Goal: Check status: Check status

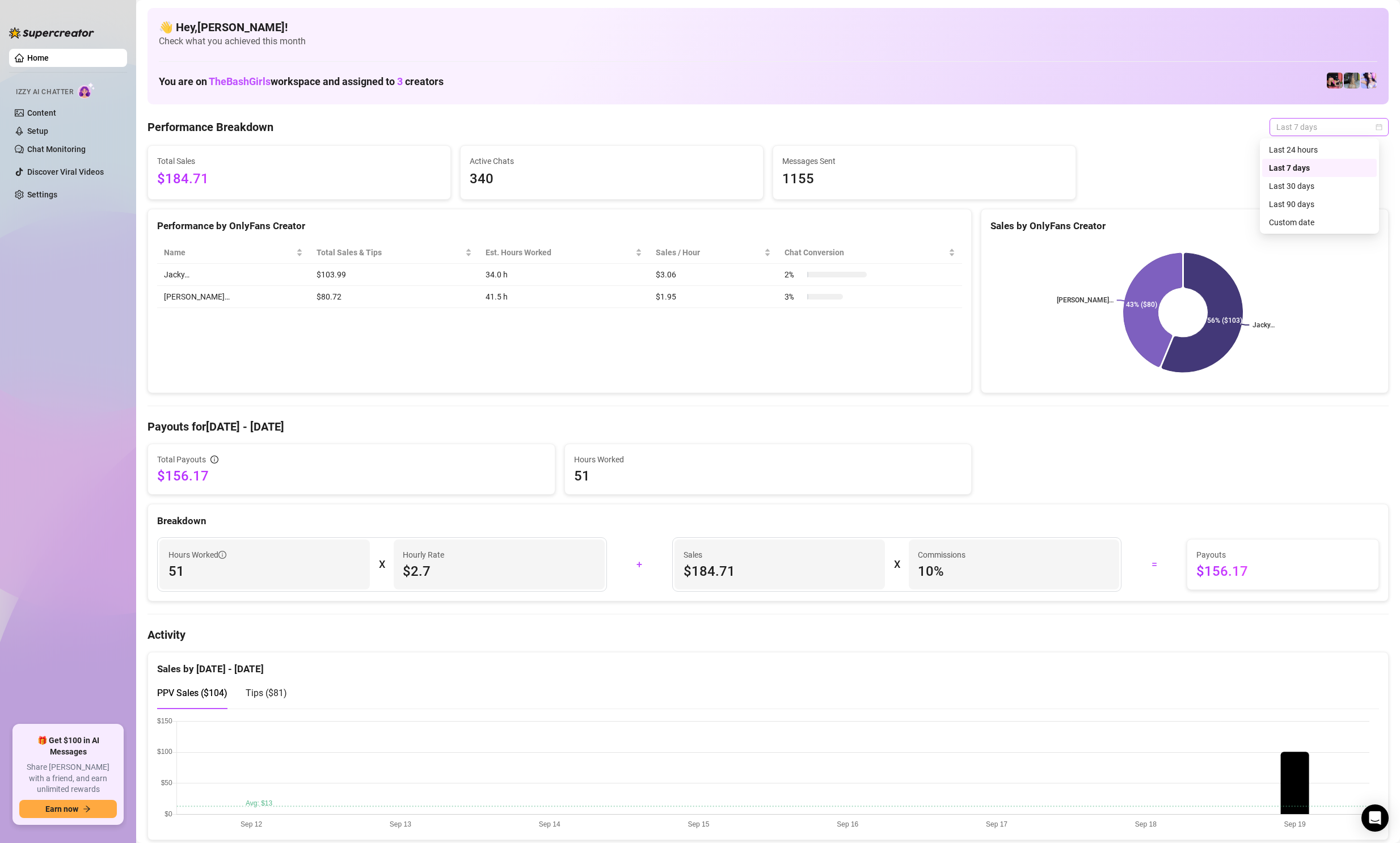
click at [1339, 127] on span "Last 7 days" at bounding box center [1329, 127] width 105 height 17
click at [1285, 150] on div "Last 24 hours" at bounding box center [1319, 149] width 101 height 12
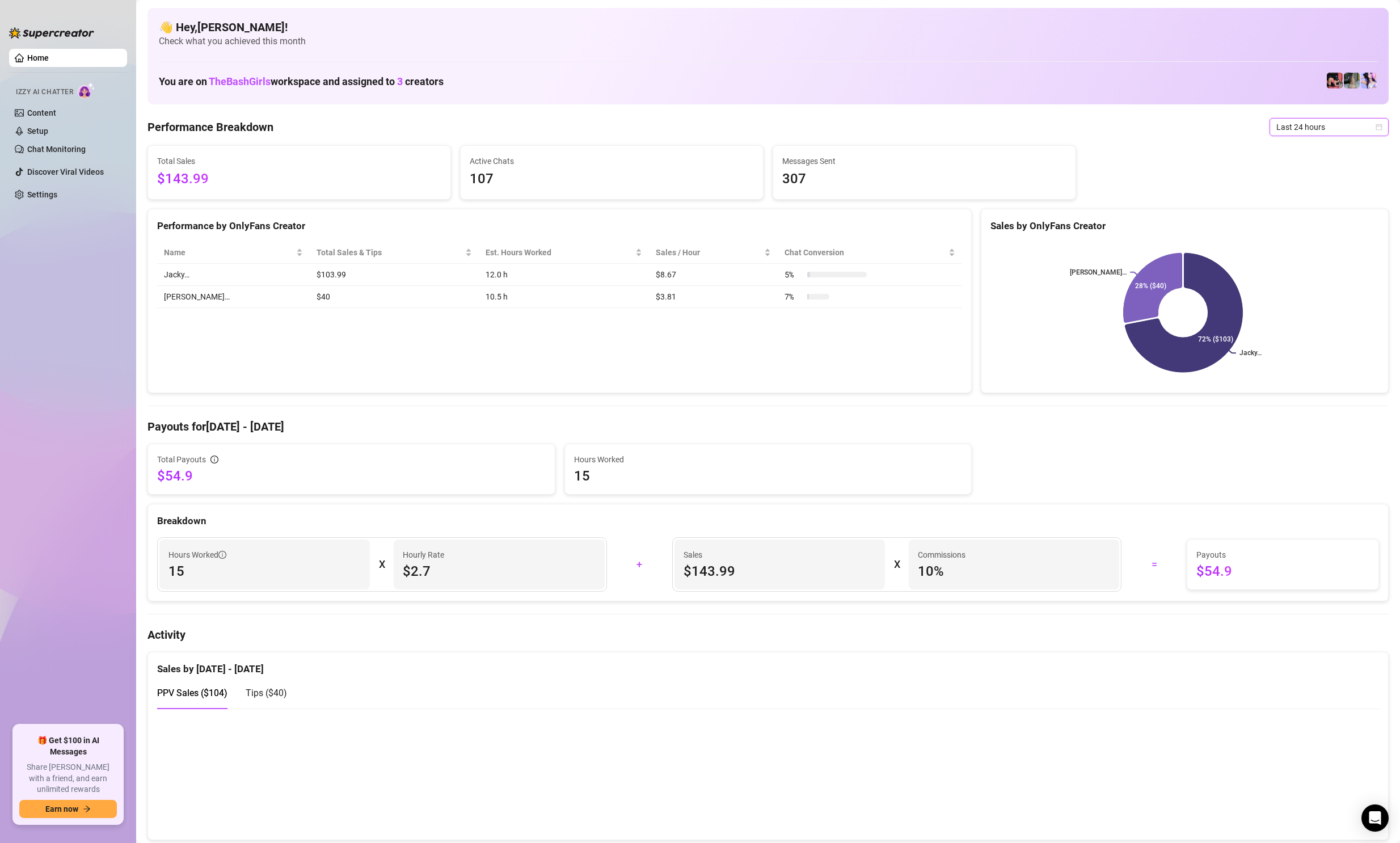
click at [1301, 129] on span "Last 24 hours" at bounding box center [1329, 127] width 105 height 17
click at [1281, 220] on div "Custom date" at bounding box center [1319, 222] width 101 height 12
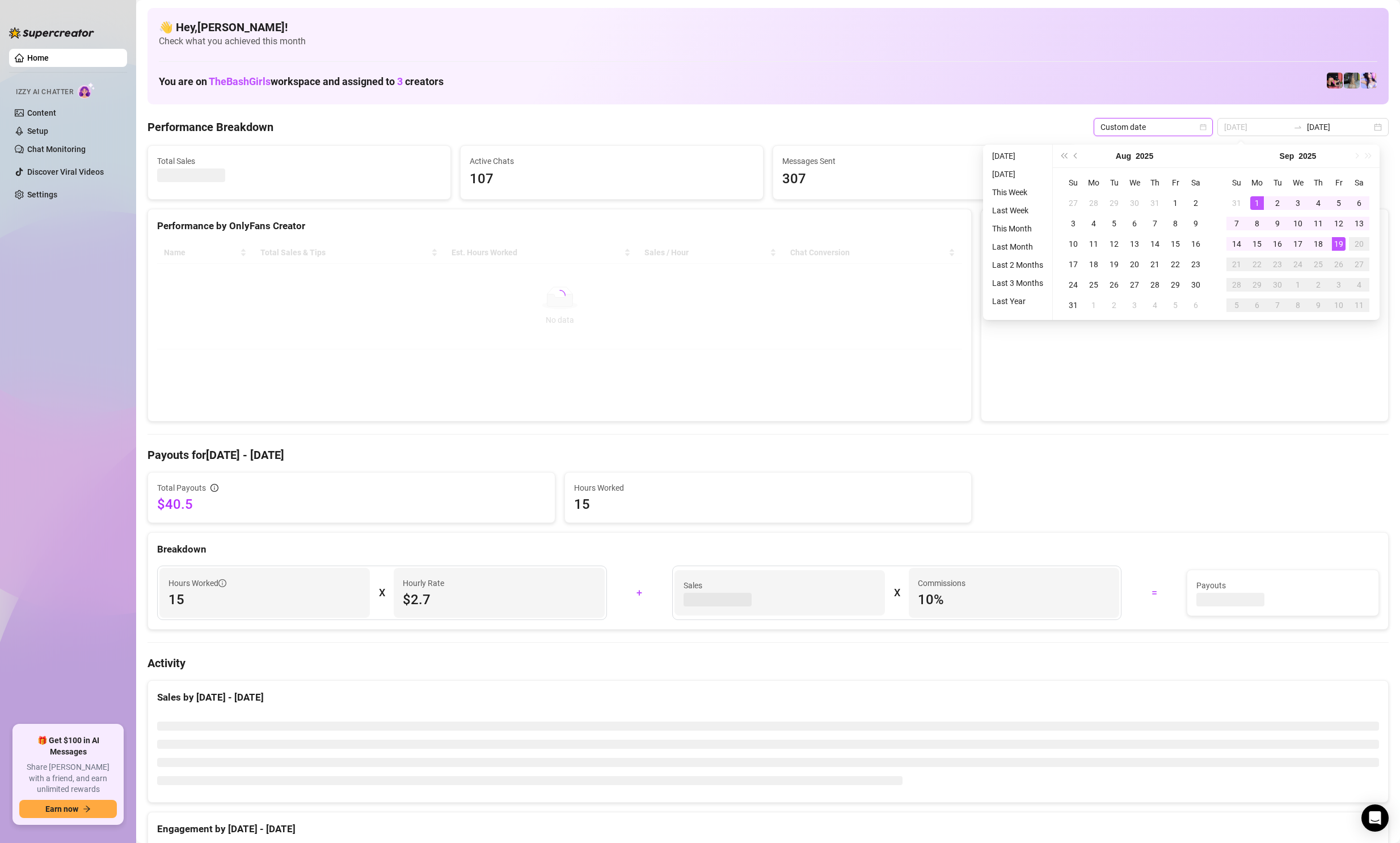
type input "[DATE]"
click at [1256, 199] on div "1" at bounding box center [1257, 203] width 14 height 14
type input "[DATE]"
click at [1341, 246] on div "19" at bounding box center [1339, 244] width 14 height 14
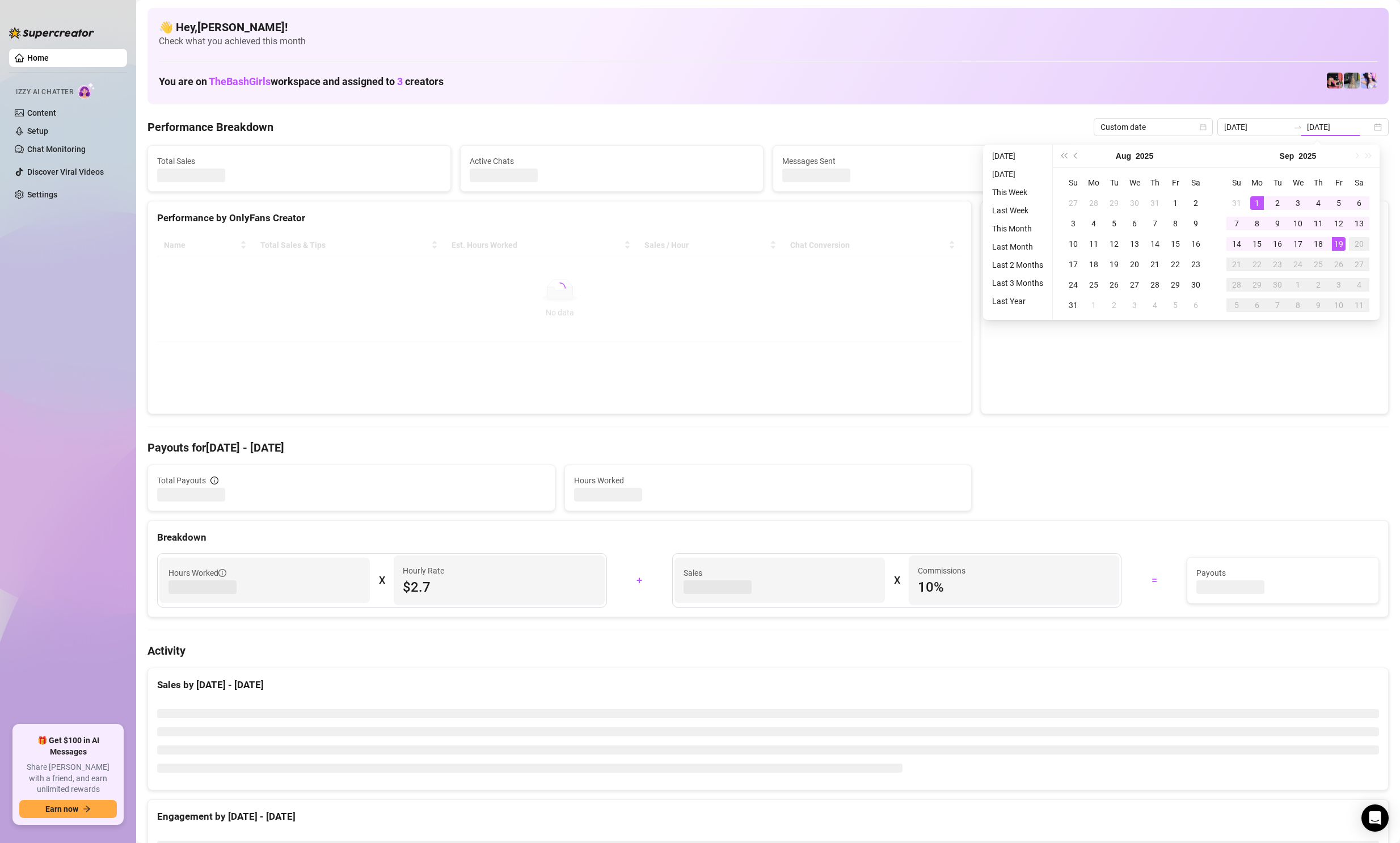
type input "[DATE]"
